Goal: Navigation & Orientation: Find specific page/section

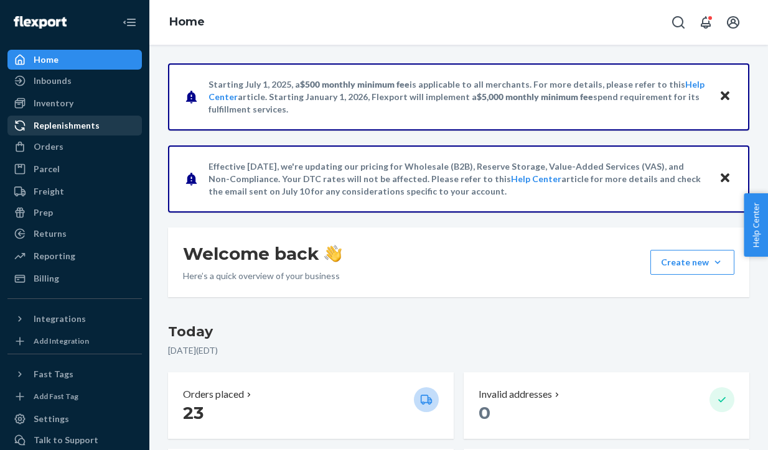
click at [114, 133] on div "Replenishments" at bounding box center [75, 125] width 132 height 17
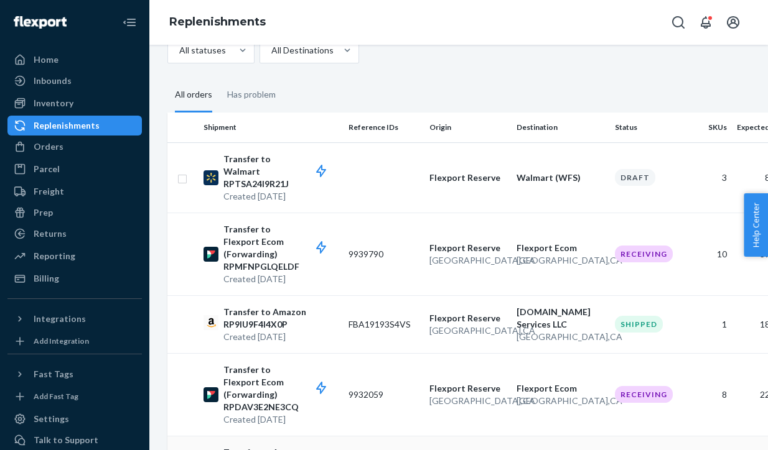
scroll to position [0, 1]
